Goal: Communication & Community: Share content

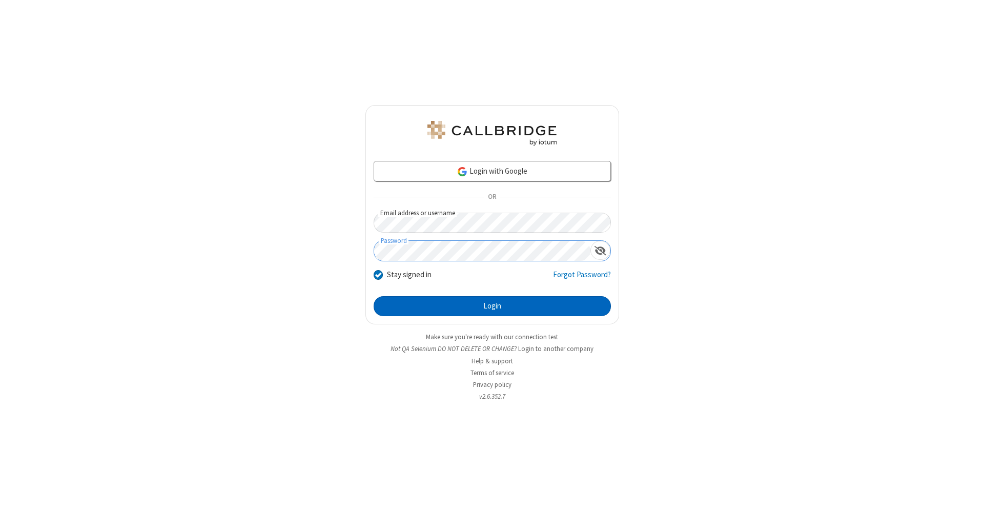
click at [492, 307] on button "Login" at bounding box center [492, 306] width 237 height 21
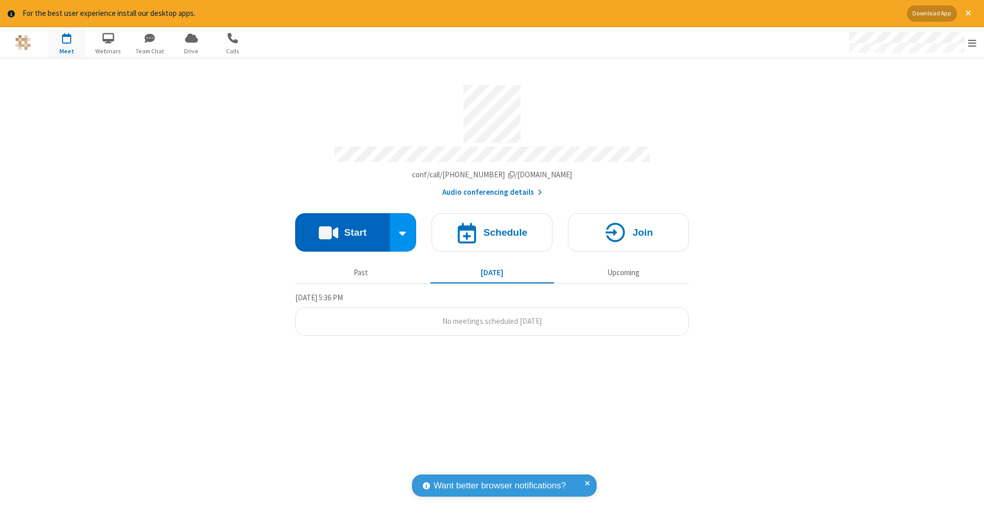
click at [342, 227] on button "Start" at bounding box center [342, 232] width 95 height 38
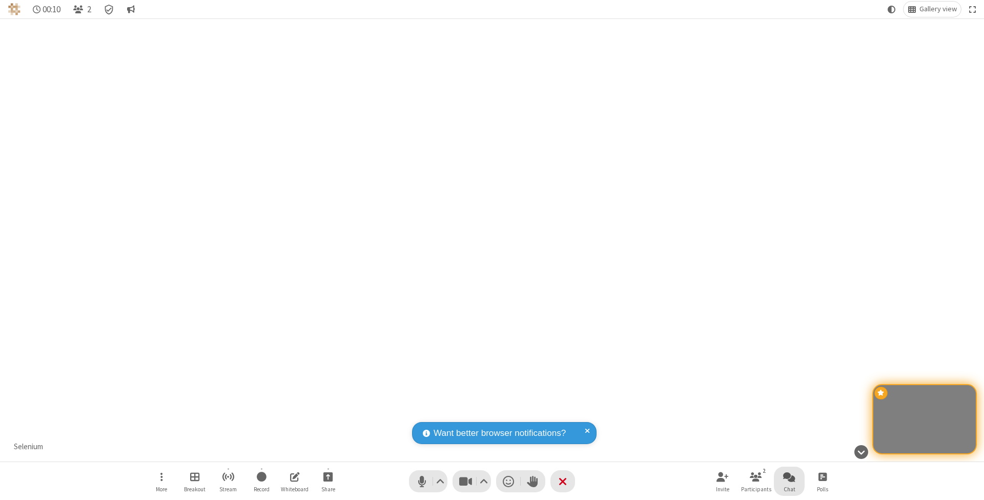
click at [789, 476] on span "Open chat" at bounding box center [789, 476] width 12 height 13
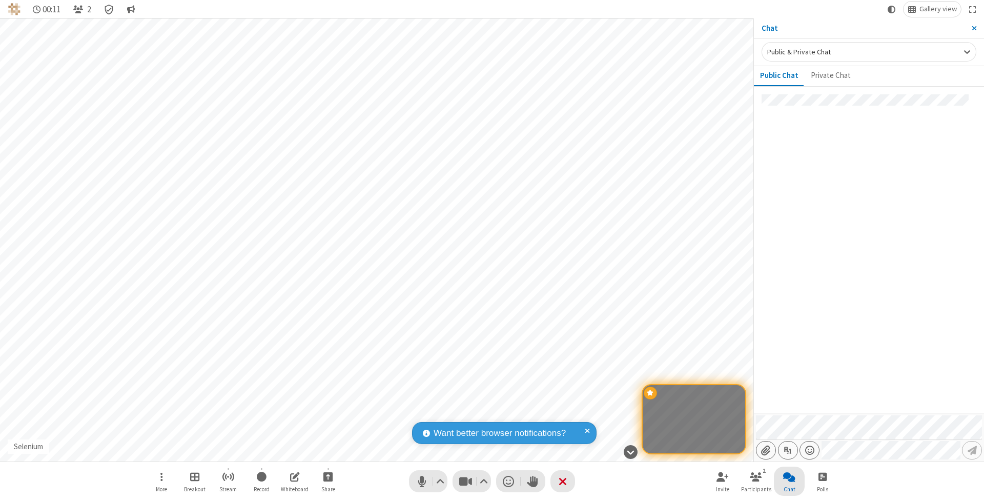
type input "C:\fakepath\doc_test.docx"
